Goal: Task Accomplishment & Management: Use online tool/utility

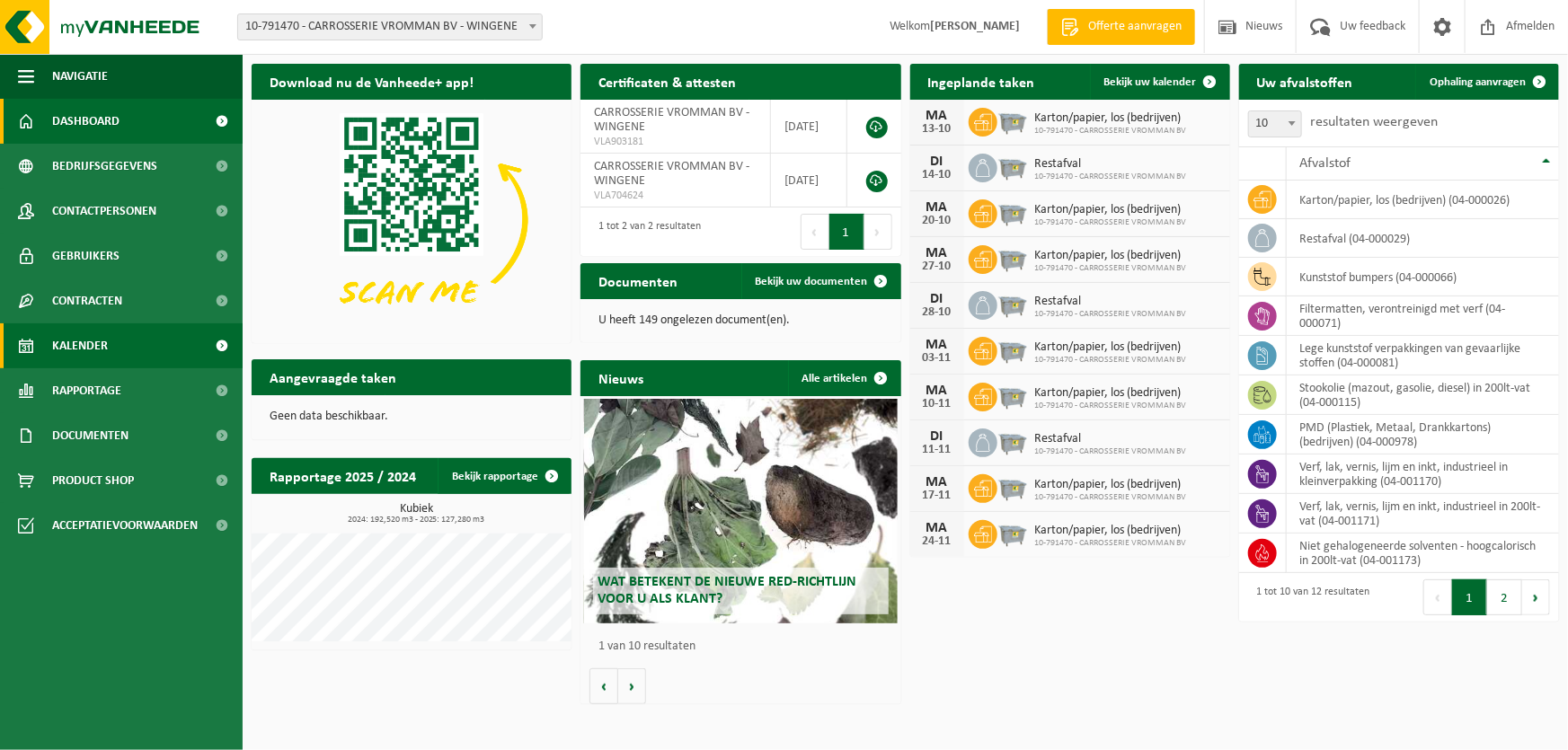
click at [128, 333] on link "Kalender" at bounding box center [121, 345] width 243 height 45
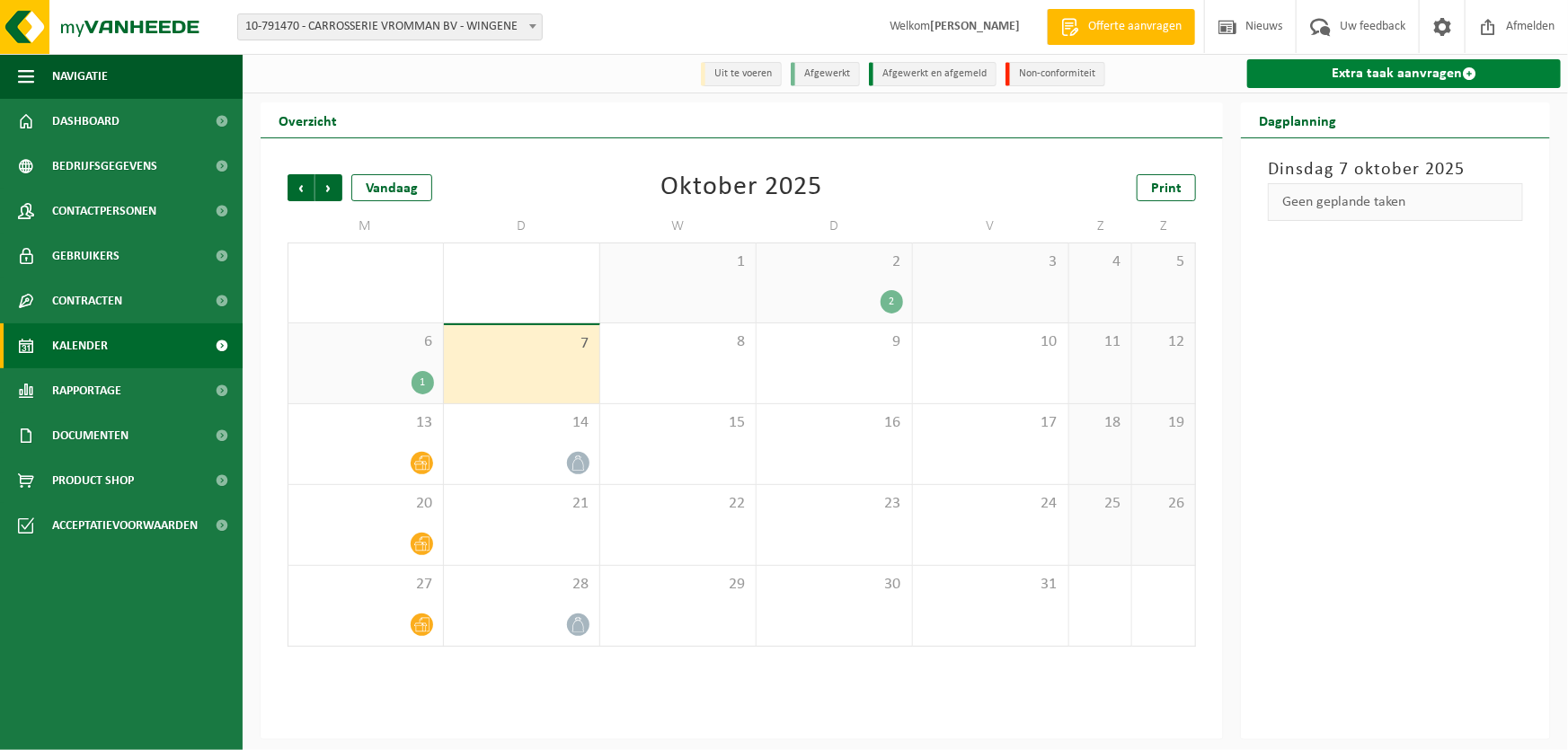
click at [1350, 79] on link "Extra taak aanvragen" at bounding box center [1404, 73] width 313 height 29
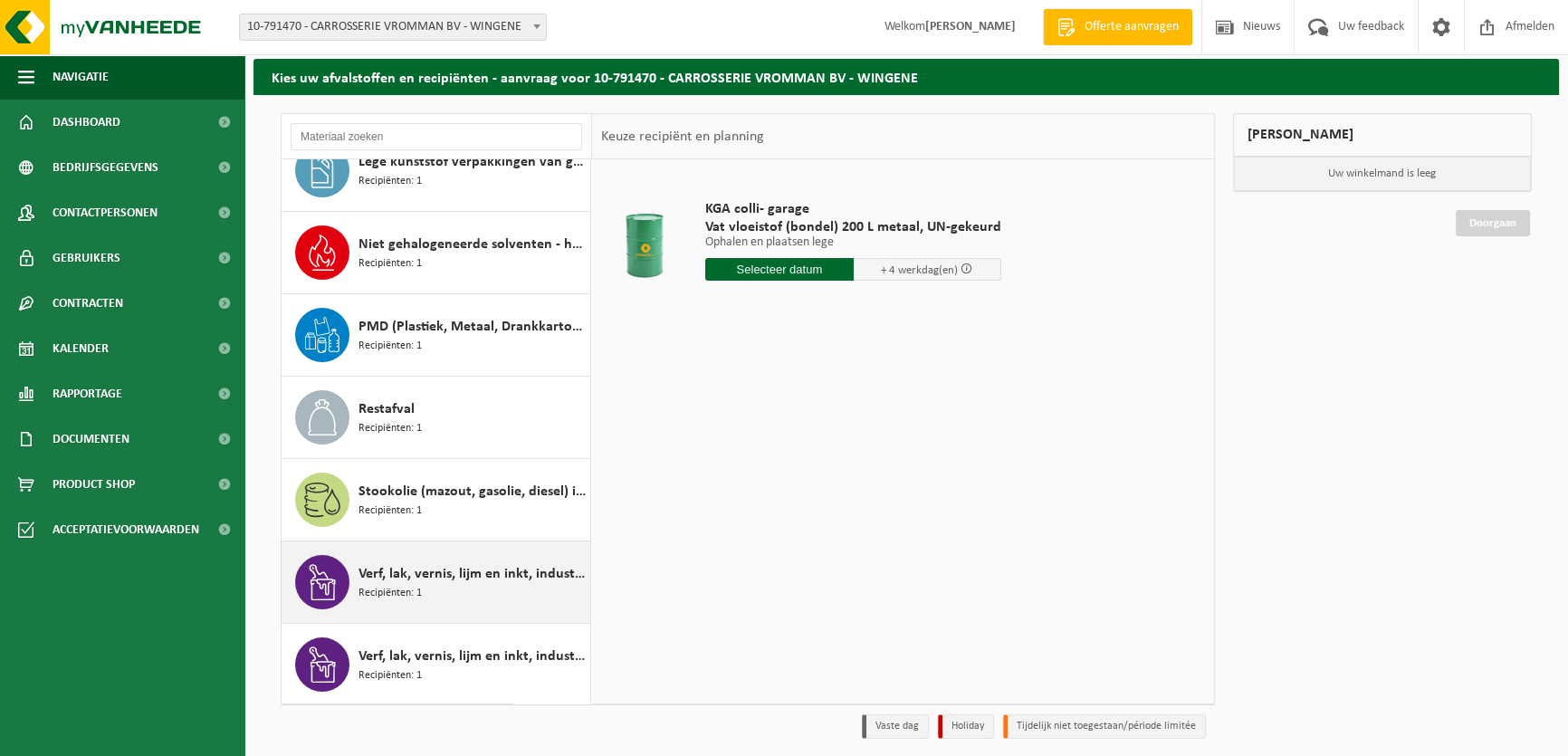
scroll to position [127, 0]
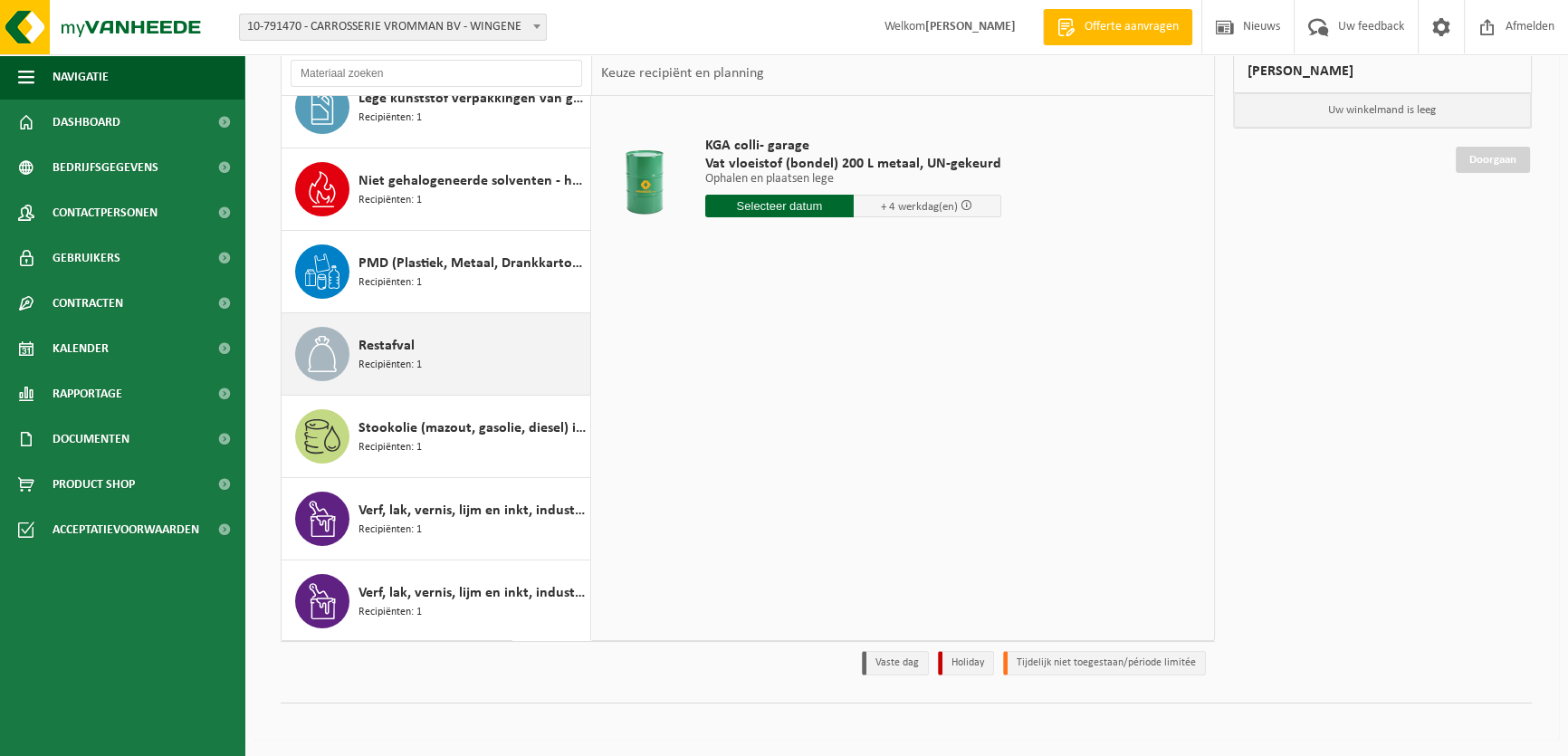
click at [426, 362] on div "Restafval Recipiënten: 1" at bounding box center [472, 354] width 227 height 54
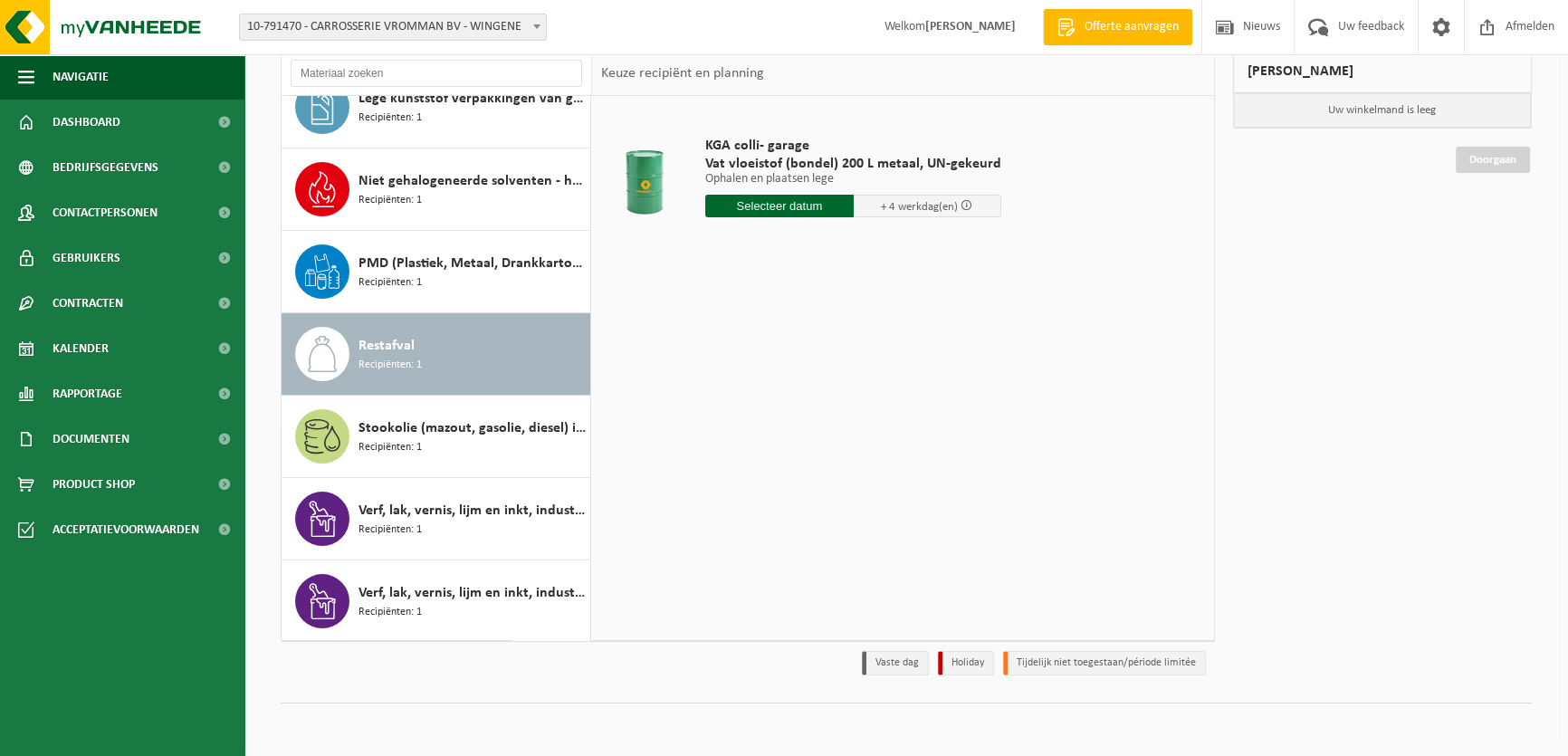
scroll to position [360, 0]
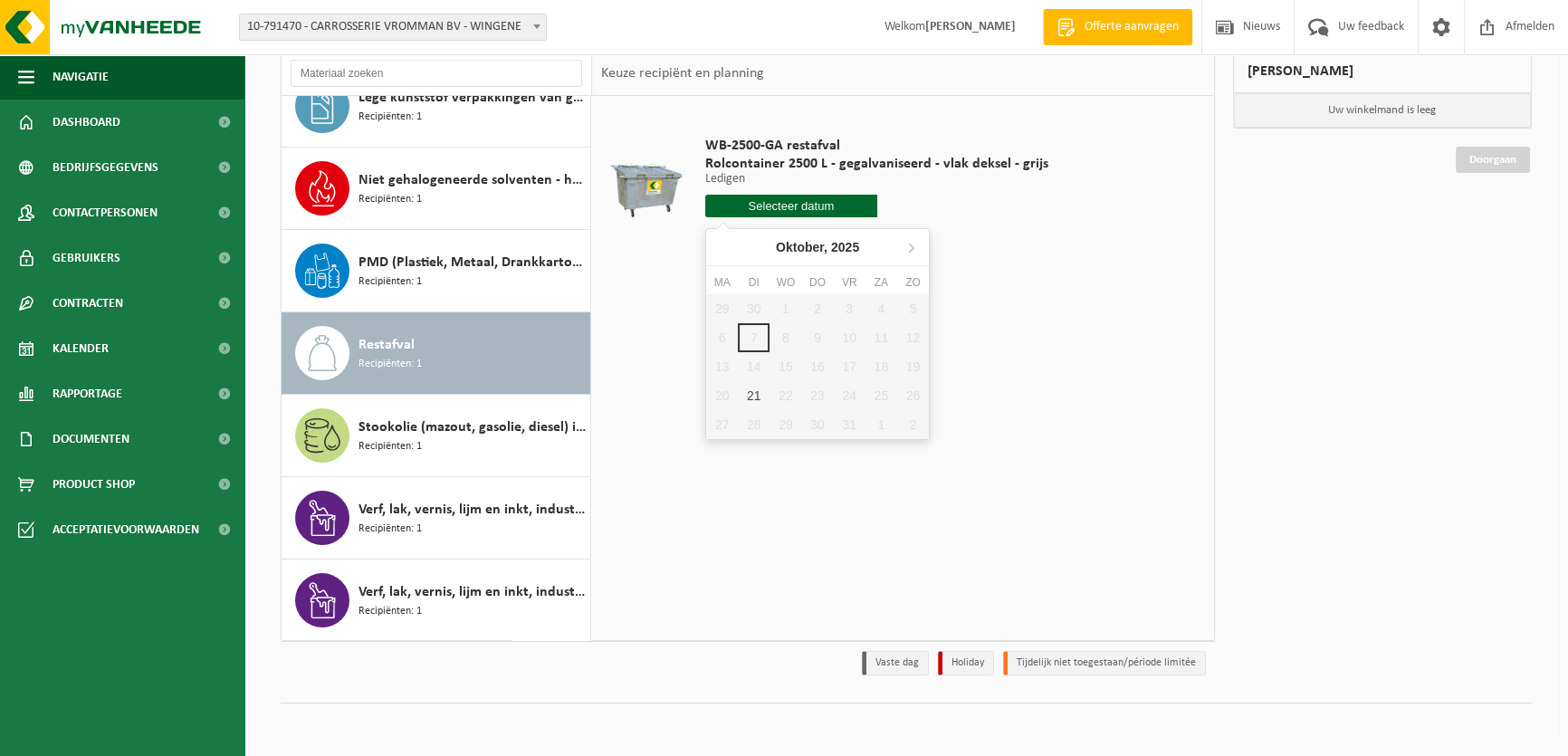
click at [743, 198] on input "text" at bounding box center [791, 206] width 172 height 22
